Goal: Information Seeking & Learning: Find contact information

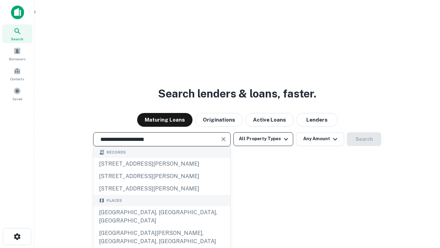
click at [162, 227] on div "Santa Monica, CA, USA" at bounding box center [162, 216] width 137 height 21
click at [263, 139] on button "All Property Types" at bounding box center [264, 139] width 60 height 14
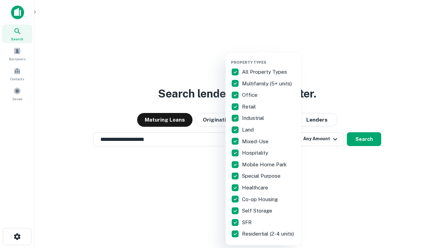
type input "**********"
click at [269, 58] on button "button" at bounding box center [269, 58] width 76 height 0
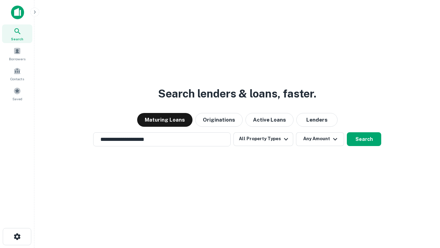
scroll to position [11, 0]
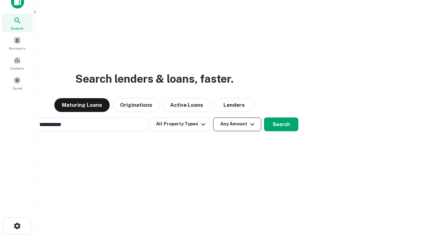
click at [213, 117] on button "Any Amount" at bounding box center [237, 124] width 48 height 14
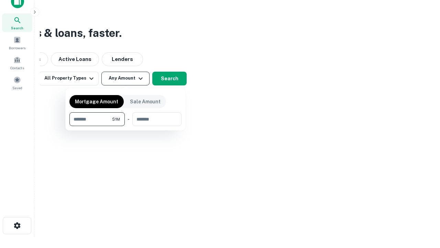
type input "*******"
click at [126, 126] on button "button" at bounding box center [125, 126] width 112 height 0
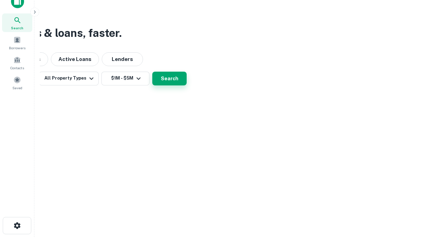
click at [187, 85] on button "Search" at bounding box center [169, 79] width 34 height 14
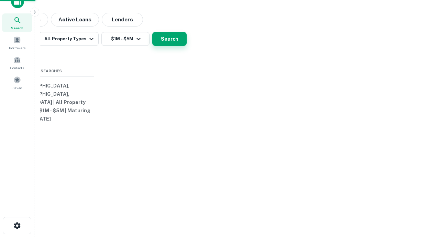
scroll to position [11, 0]
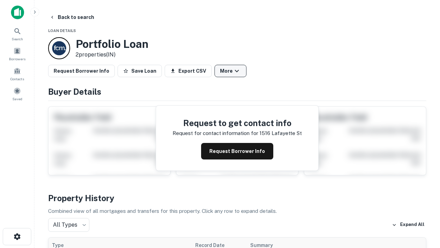
click at [230, 71] on button "More" at bounding box center [231, 71] width 32 height 12
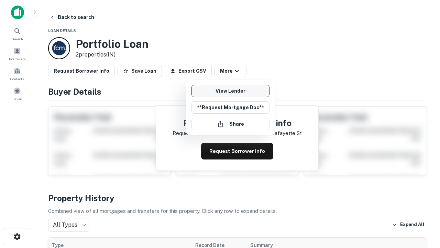
click at [230, 91] on link "View Lender" at bounding box center [231, 91] width 78 height 12
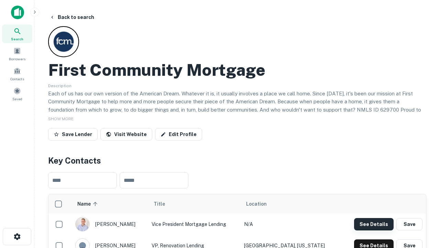
click at [374, 224] on button "See Details" at bounding box center [374, 224] width 40 height 12
